Goal: Information Seeking & Learning: Understand process/instructions

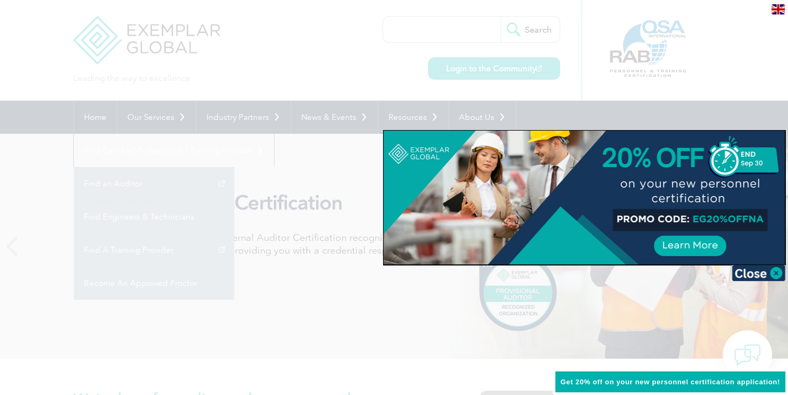
click at [591, 117] on div at bounding box center [394, 197] width 788 height 395
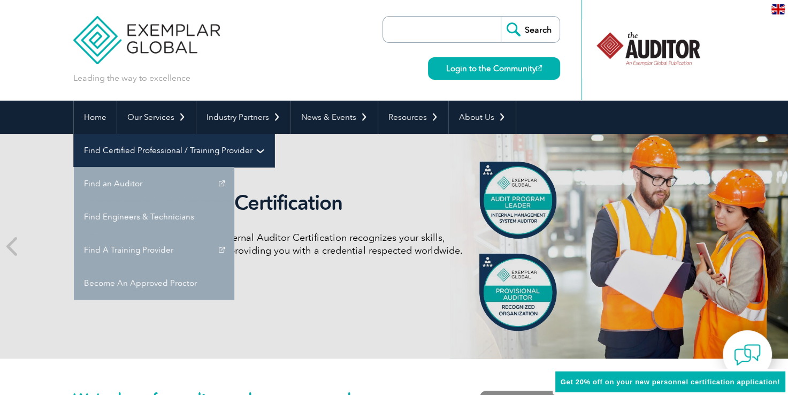
click at [274, 134] on link "Find Certified Professional / Training Provider" at bounding box center [174, 150] width 200 height 33
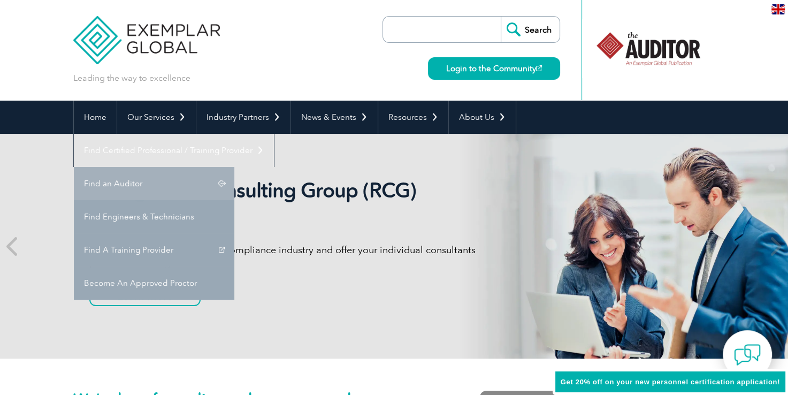
click at [234, 167] on link "Find an Auditor" at bounding box center [154, 183] width 161 height 33
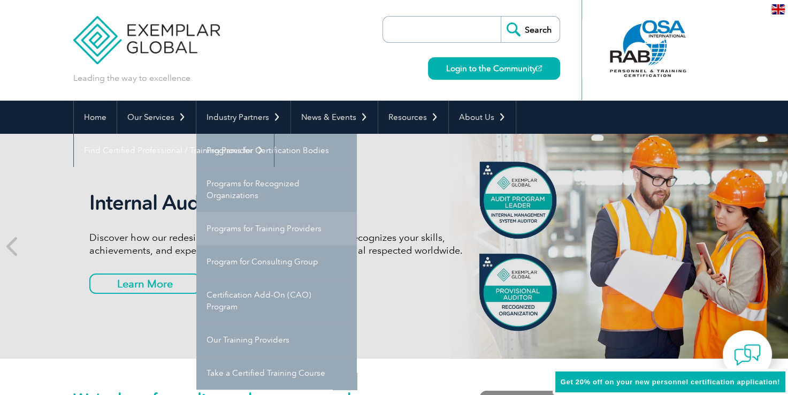
click at [251, 236] on link "Programs for Training Providers" at bounding box center [276, 228] width 161 height 33
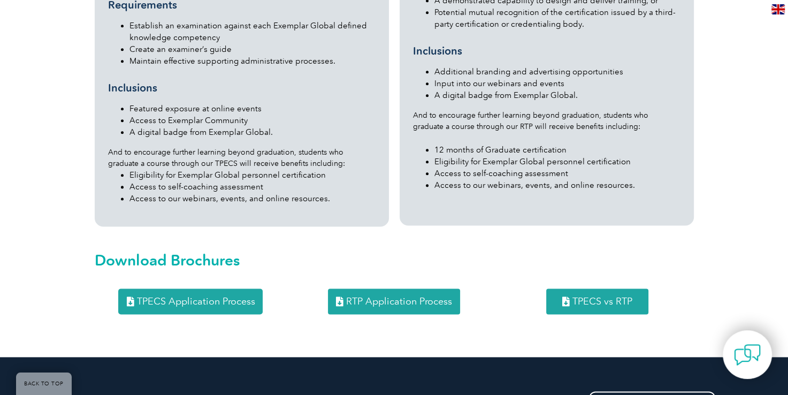
scroll to position [1294, 0]
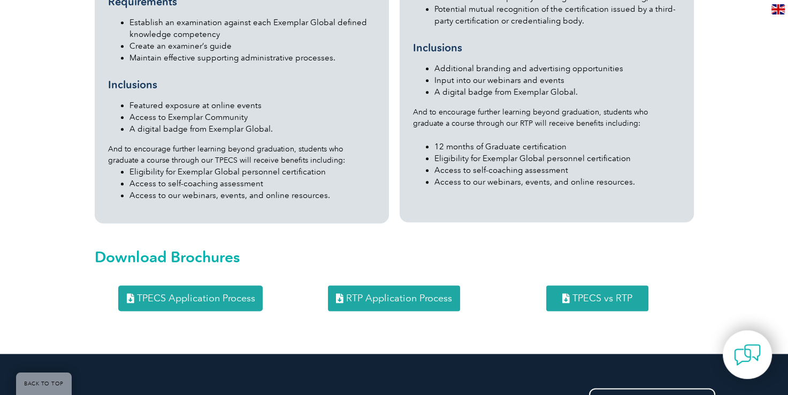
click at [152, 293] on span "TPECS Application Process" at bounding box center [195, 298] width 118 height 10
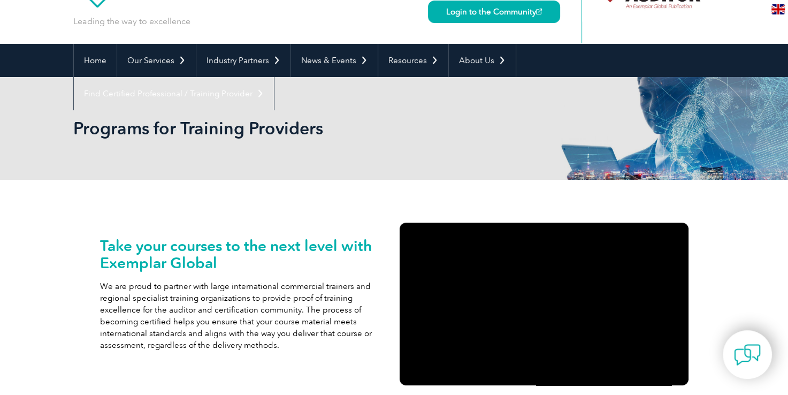
scroll to position [54, 0]
